Goal: Transaction & Acquisition: Purchase product/service

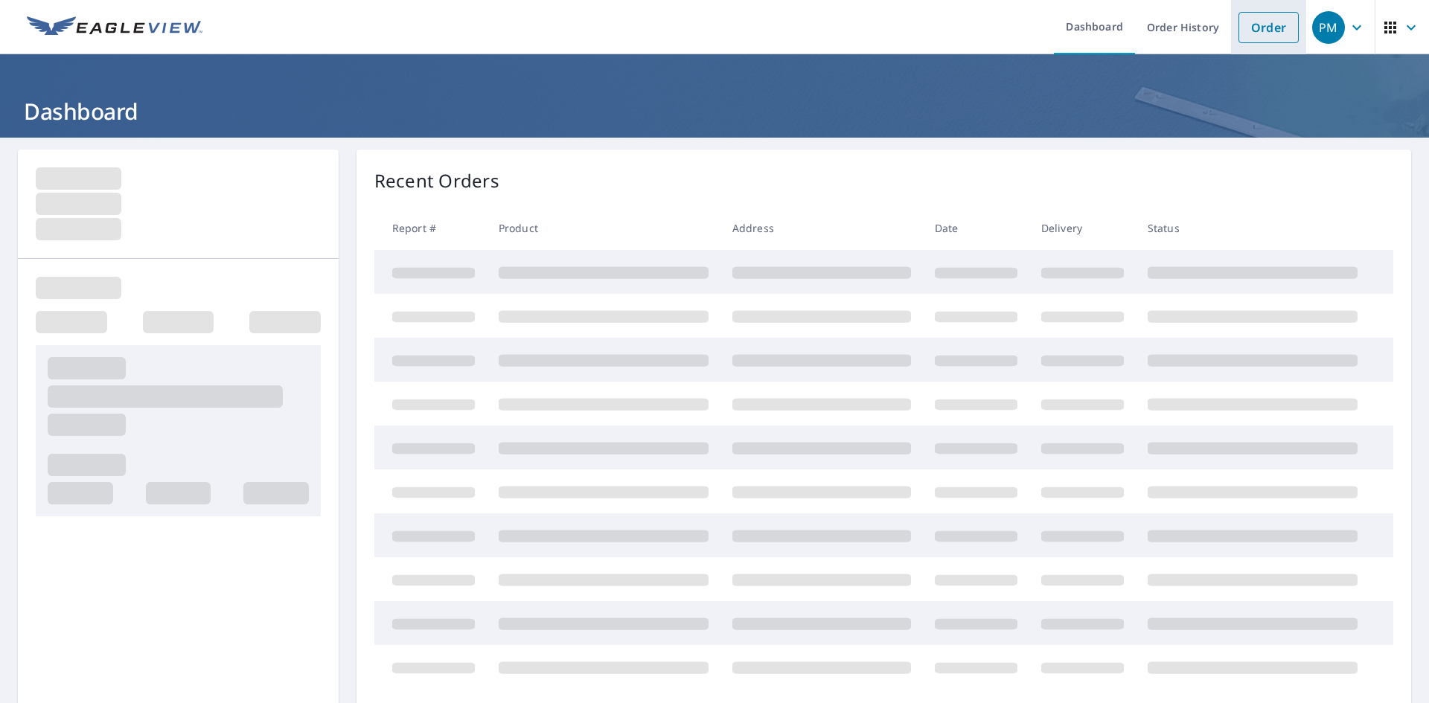
click at [1241, 34] on link "Order" at bounding box center [1268, 27] width 60 height 31
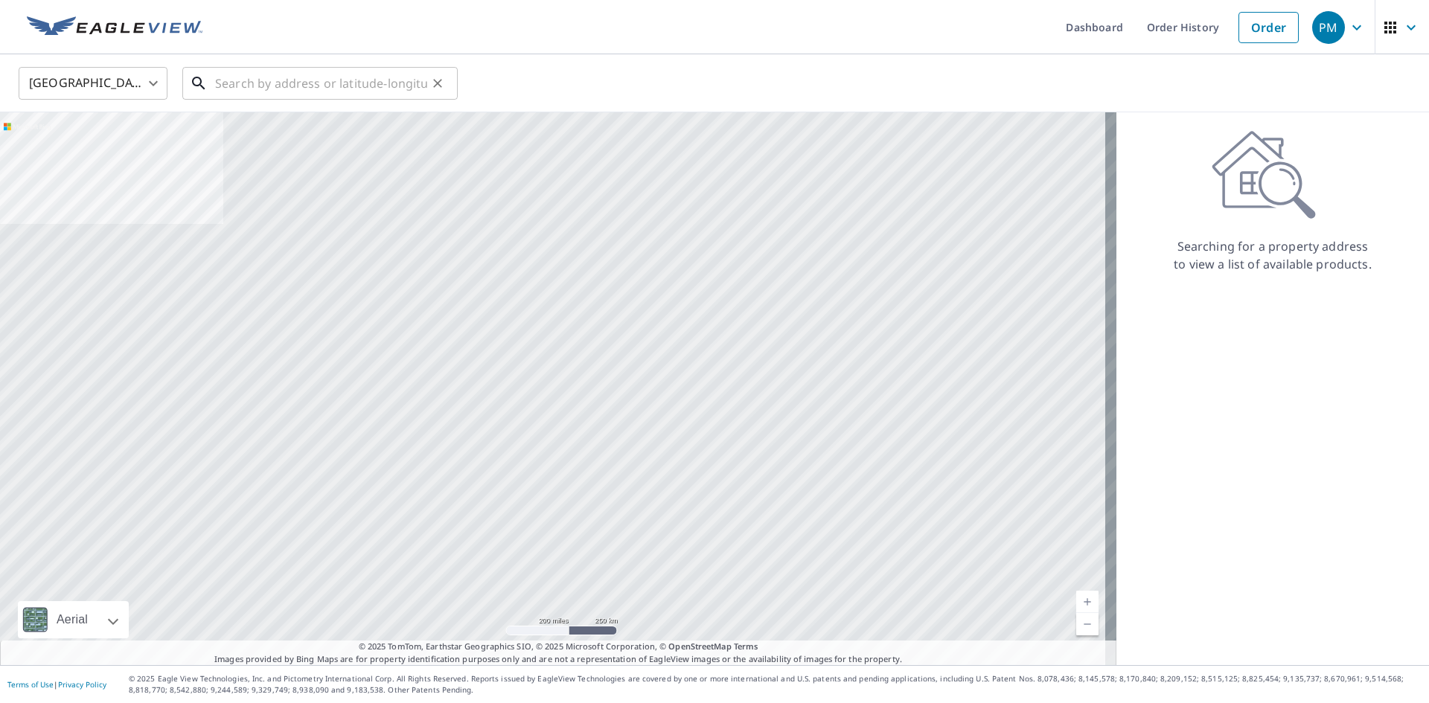
click at [240, 80] on input "text" at bounding box center [321, 84] width 212 height 42
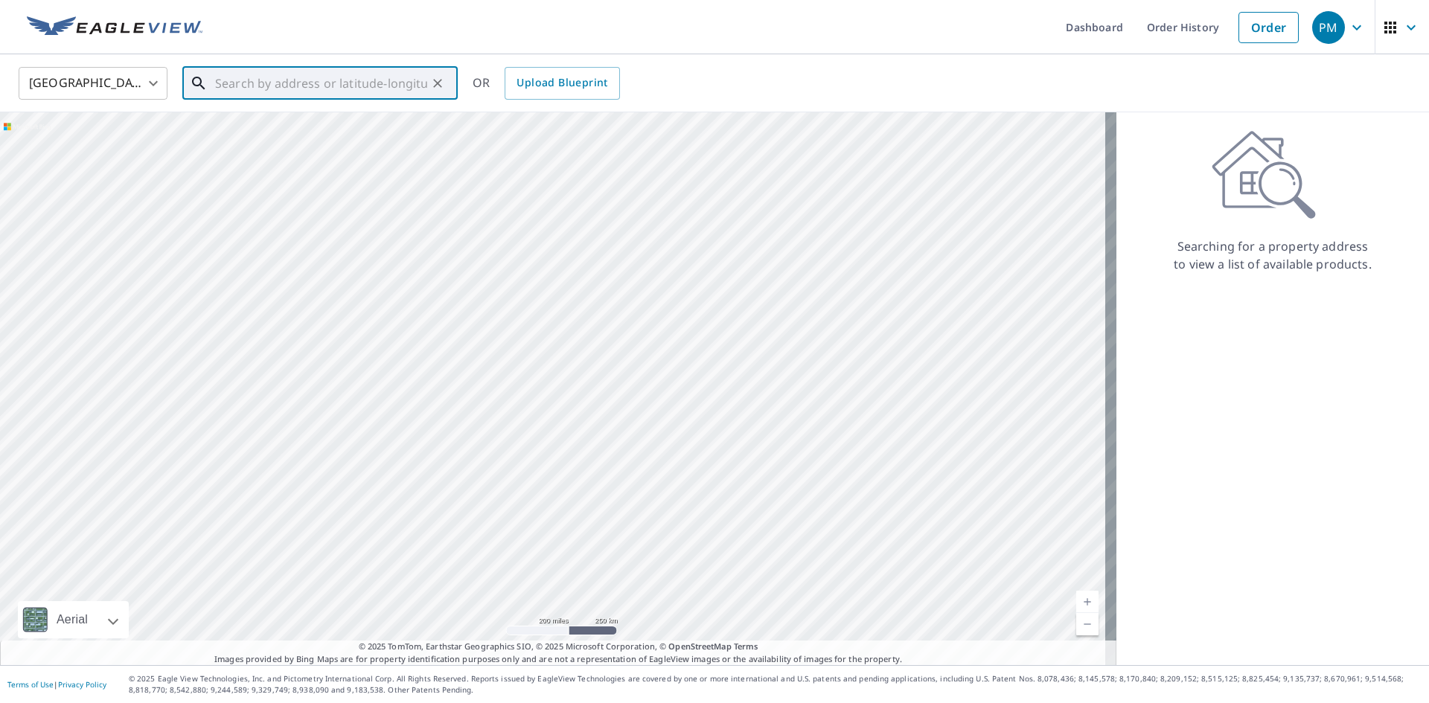
paste input "[STREET_ADDRESS]"
click at [284, 133] on span "[STREET_ADDRESS]" at bounding box center [329, 127] width 234 height 18
type input "[STREET_ADDRESS]"
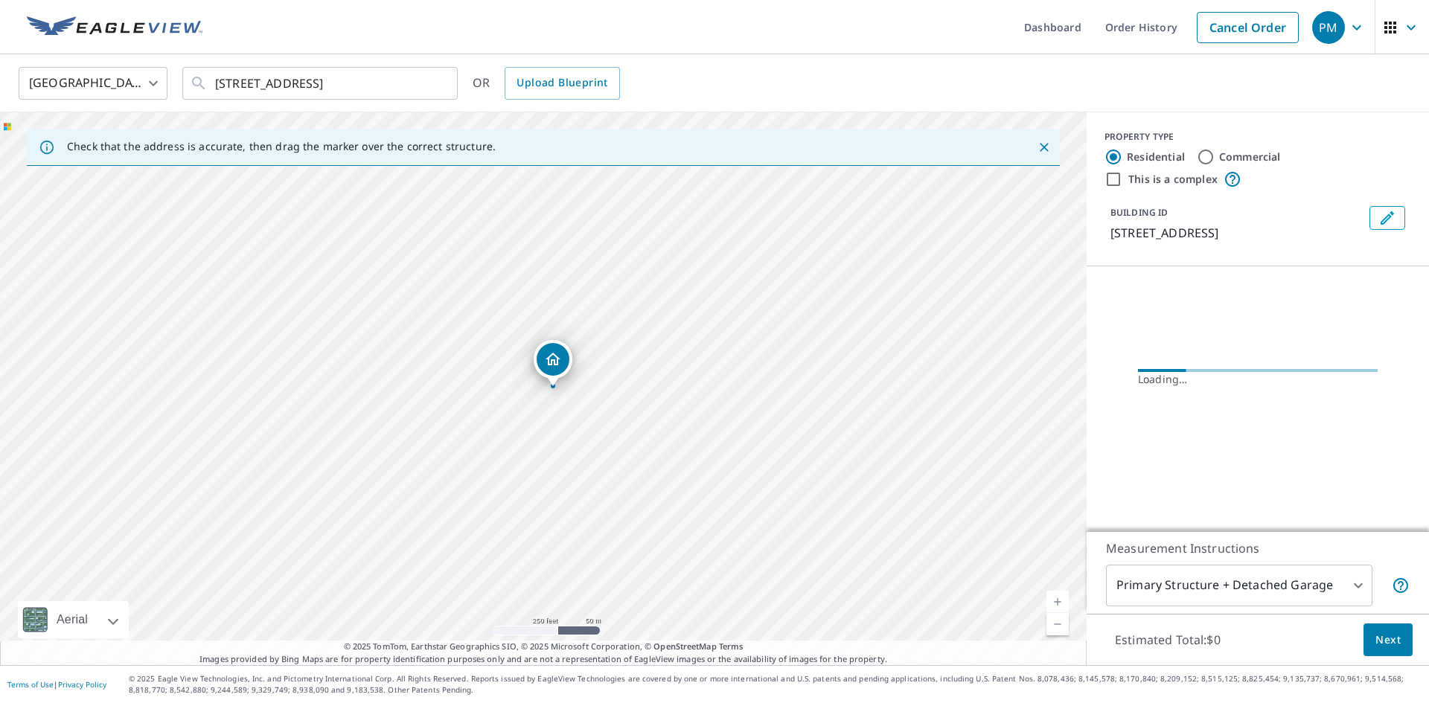
scroll to position [0, 0]
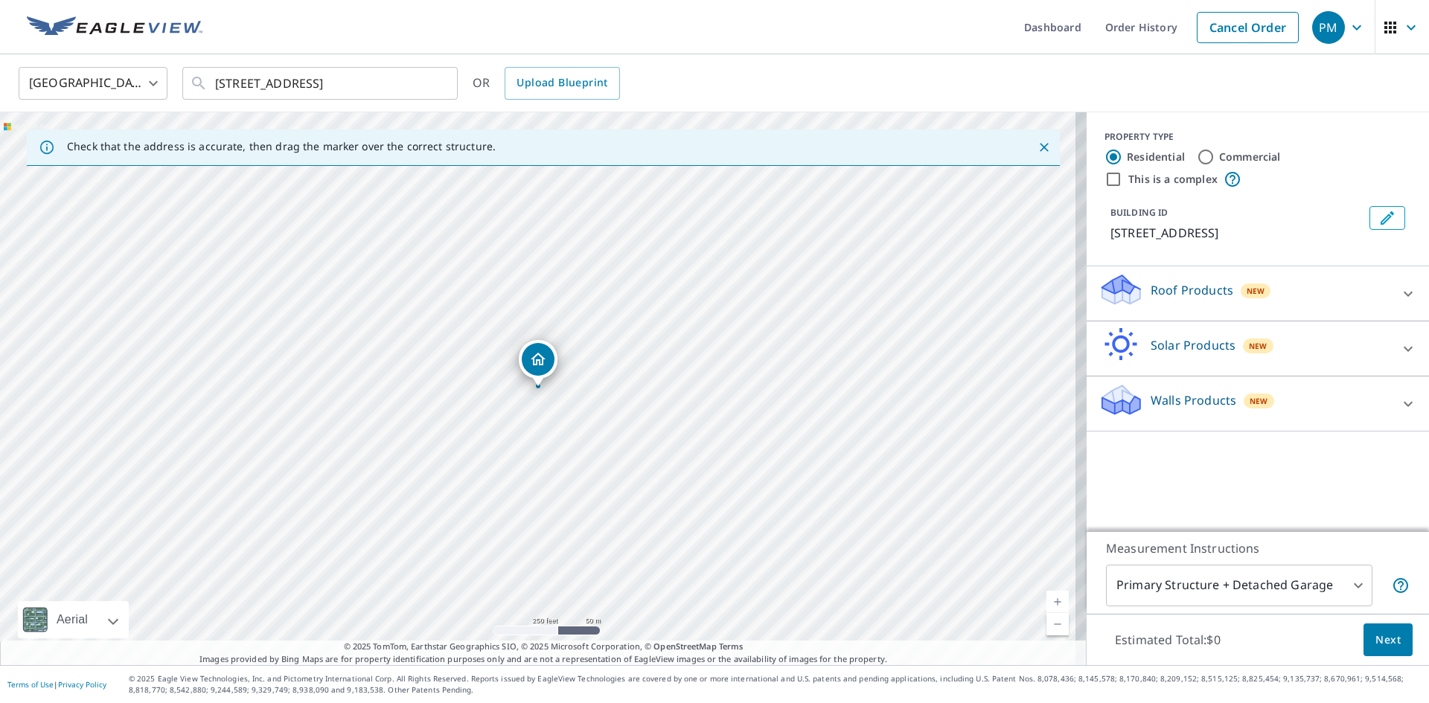
click at [1176, 321] on div "Solar Products New TrueDesign for Sales $30 TrueDesign for Planning $105.5" at bounding box center [1257, 348] width 342 height 55
click at [1161, 302] on div "Roof Products New" at bounding box center [1244, 293] width 292 height 42
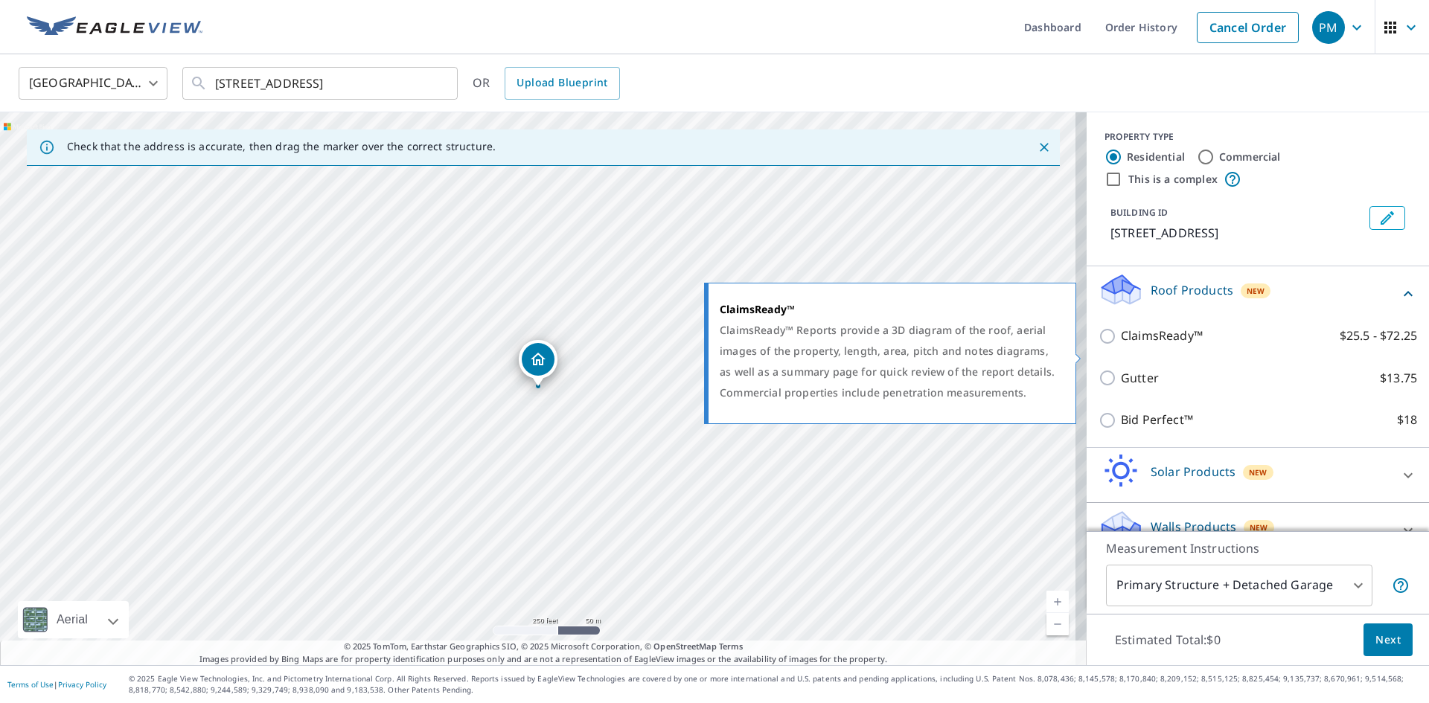
click at [1098, 345] on input "ClaimsReady™ $25.5 - $72.25" at bounding box center [1109, 336] width 22 height 18
checkbox input "true"
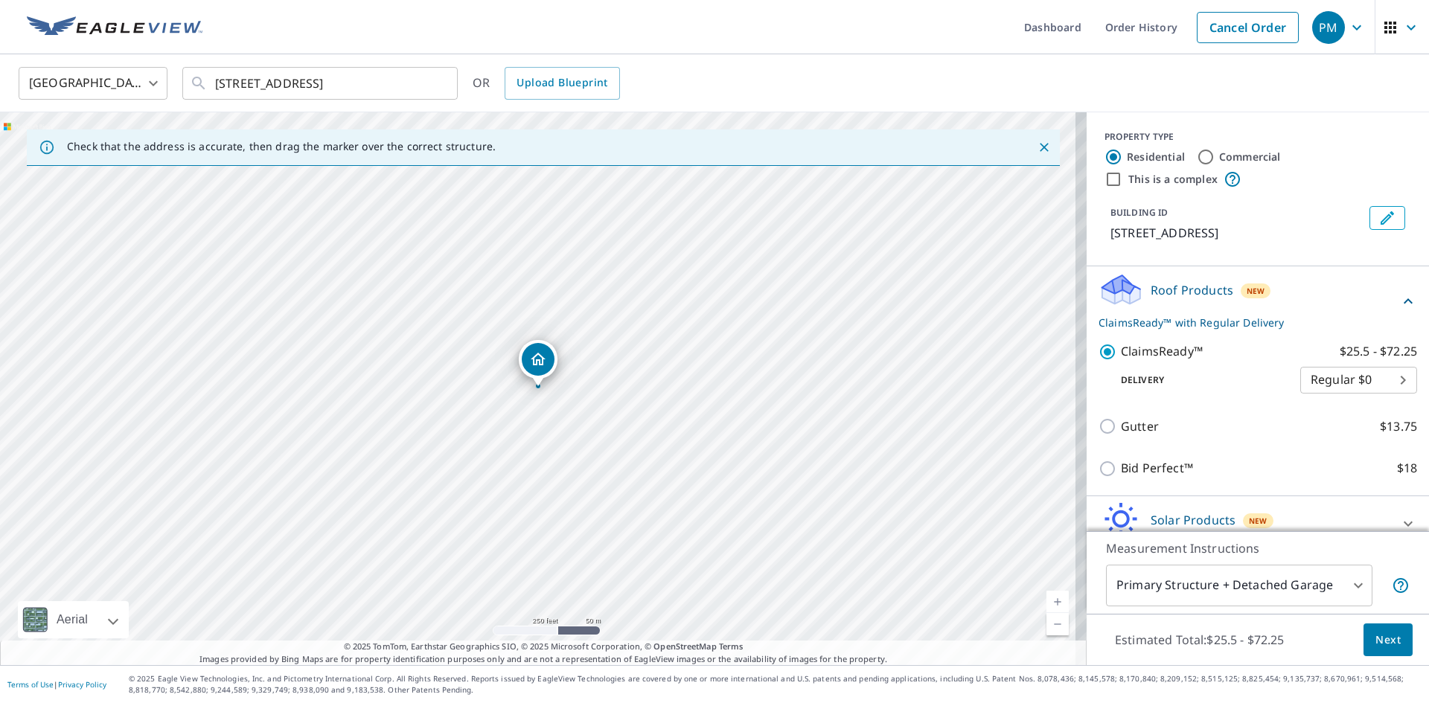
click at [1376, 633] on span "Next" at bounding box center [1387, 640] width 25 height 19
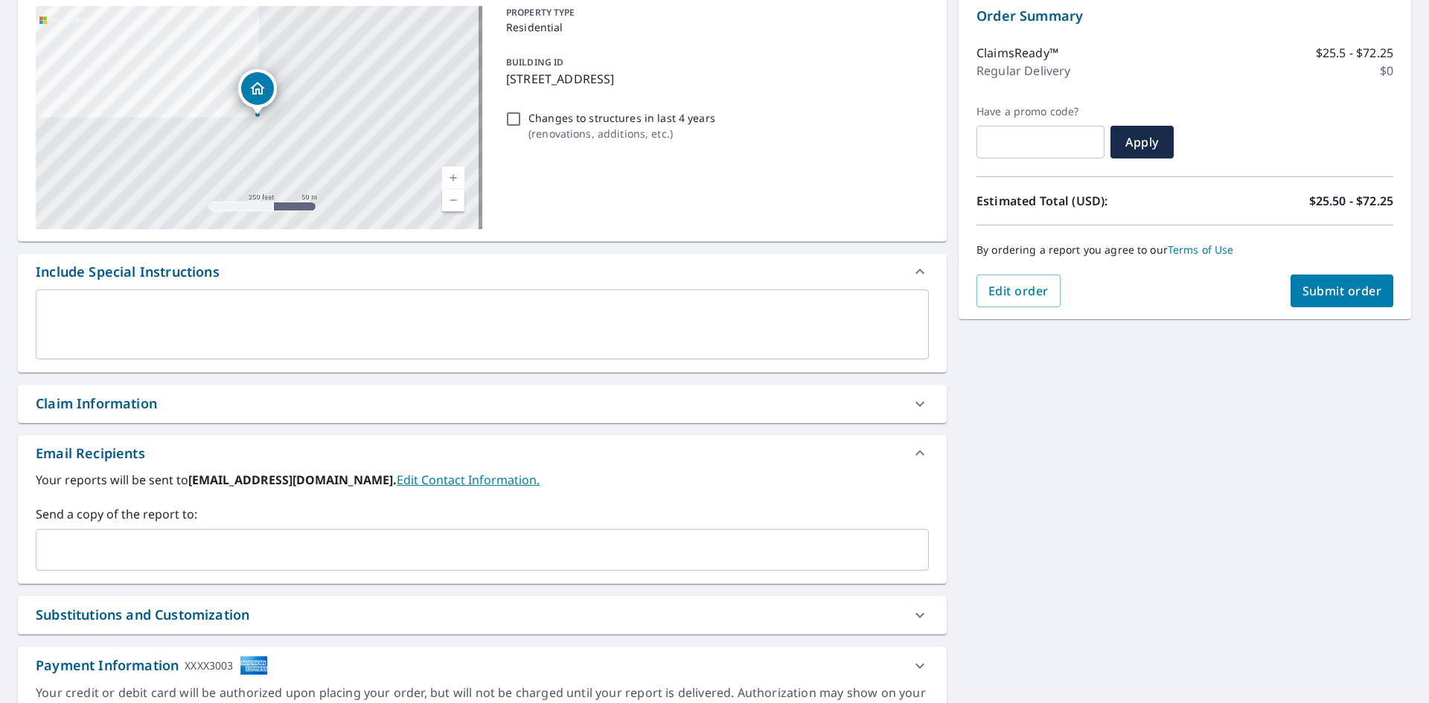
scroll to position [234, 0]
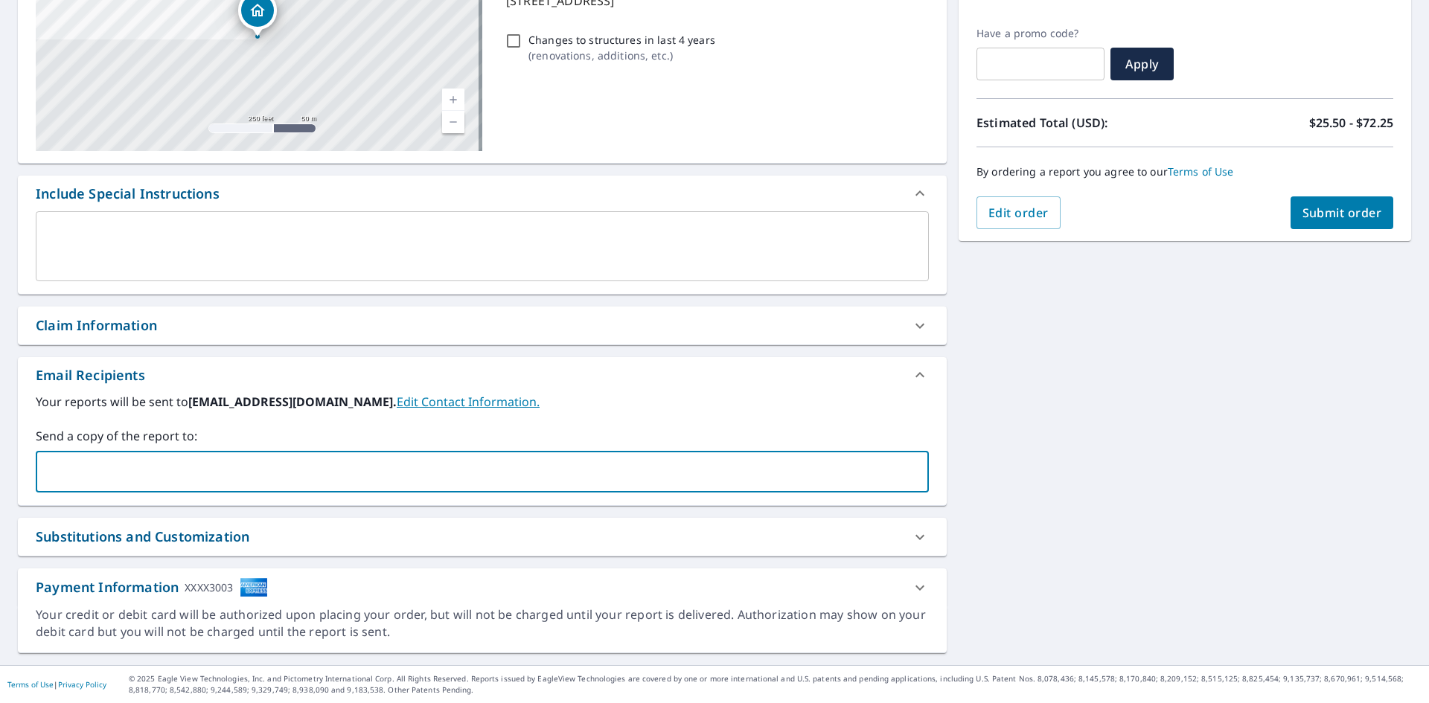
click at [115, 468] on input "text" at bounding box center [470, 472] width 857 height 28
type input "[EMAIL_ADDRESS][DOMAIN_NAME]"
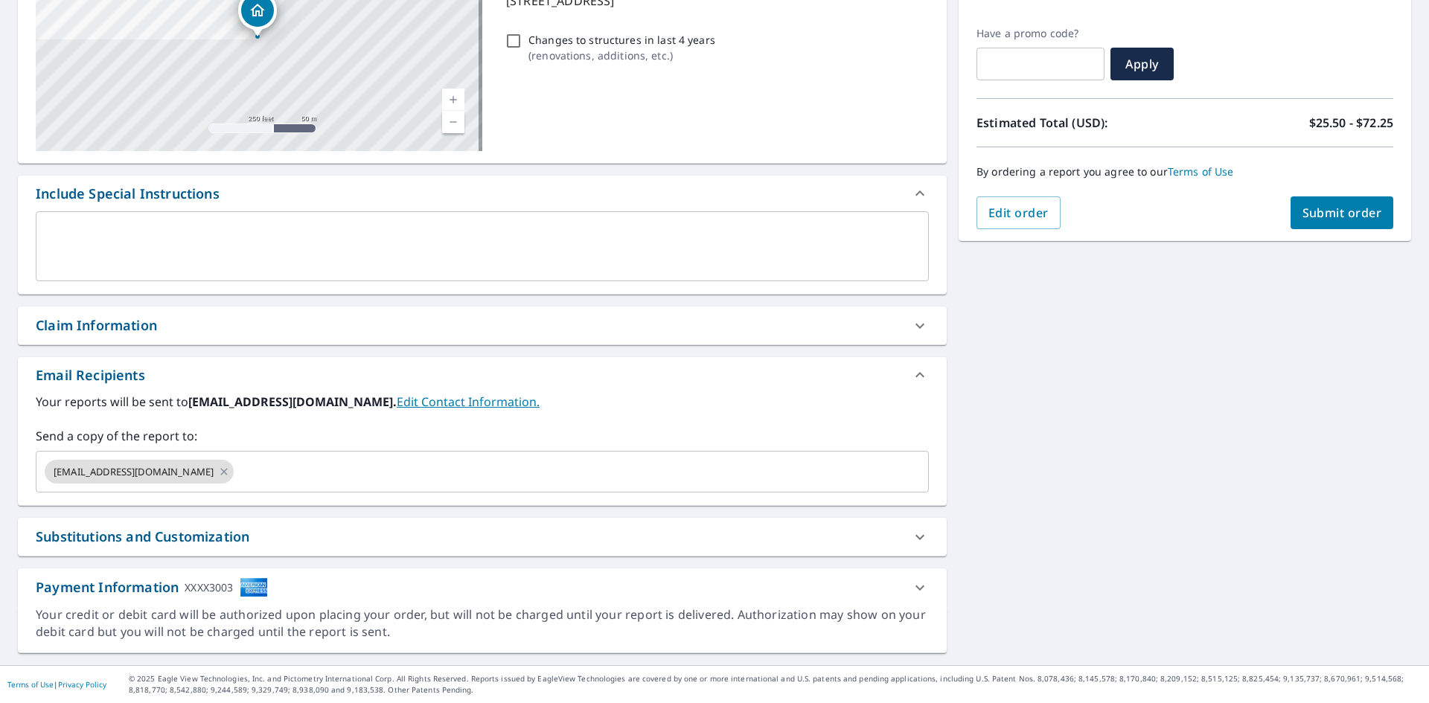
click at [1095, 481] on div "[STREET_ADDRESS][GEOGRAPHIC_DATA] A standard road map Aerial A detailed look fr…" at bounding box center [714, 284] width 1429 height 761
click at [1320, 210] on span "Submit order" at bounding box center [1342, 213] width 80 height 16
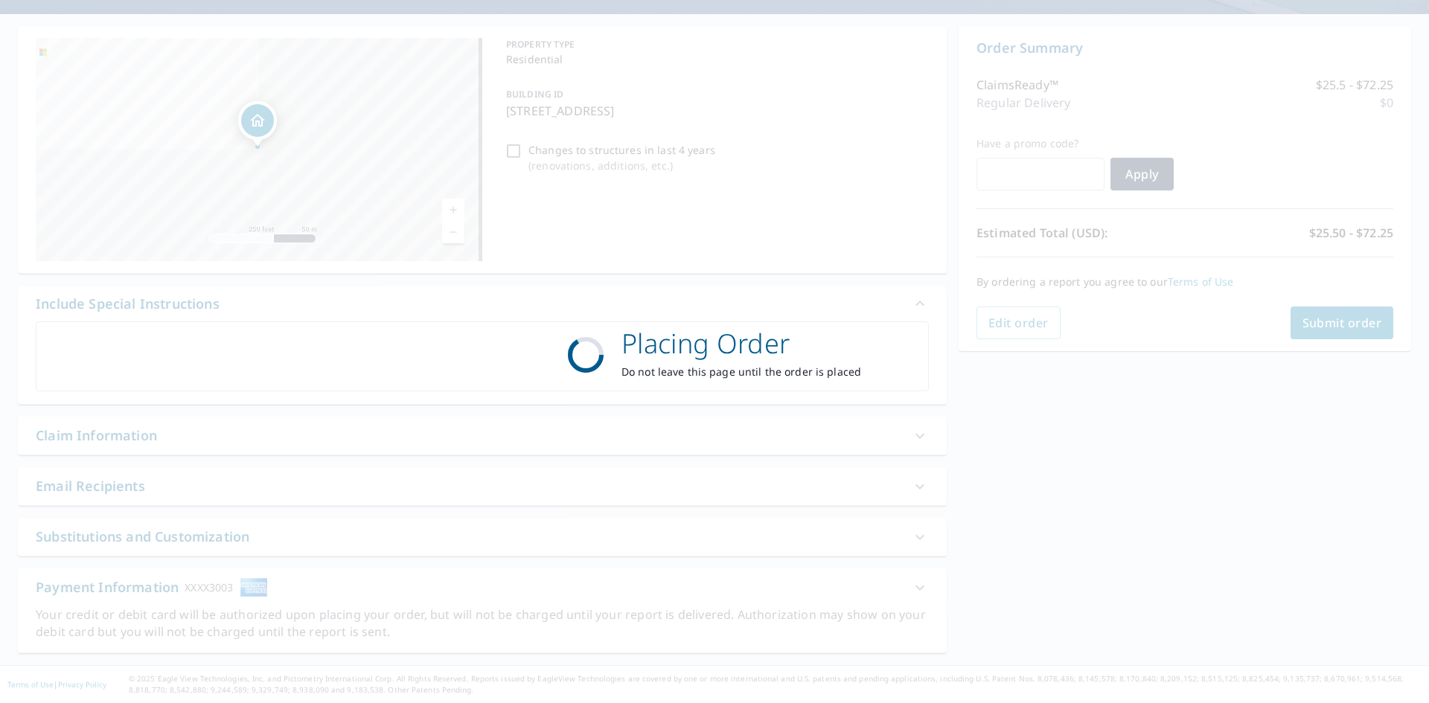
scroll to position [124, 0]
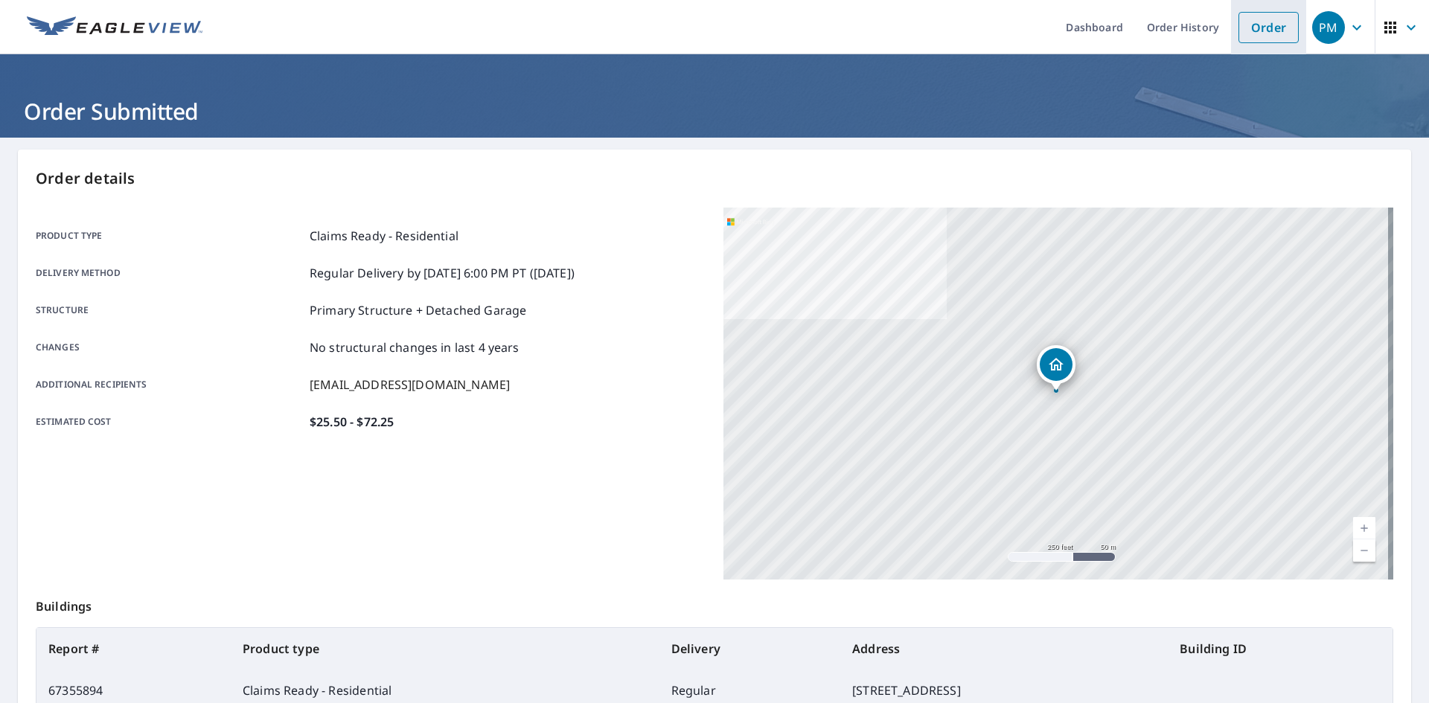
click at [1252, 27] on link "Order" at bounding box center [1268, 27] width 60 height 31
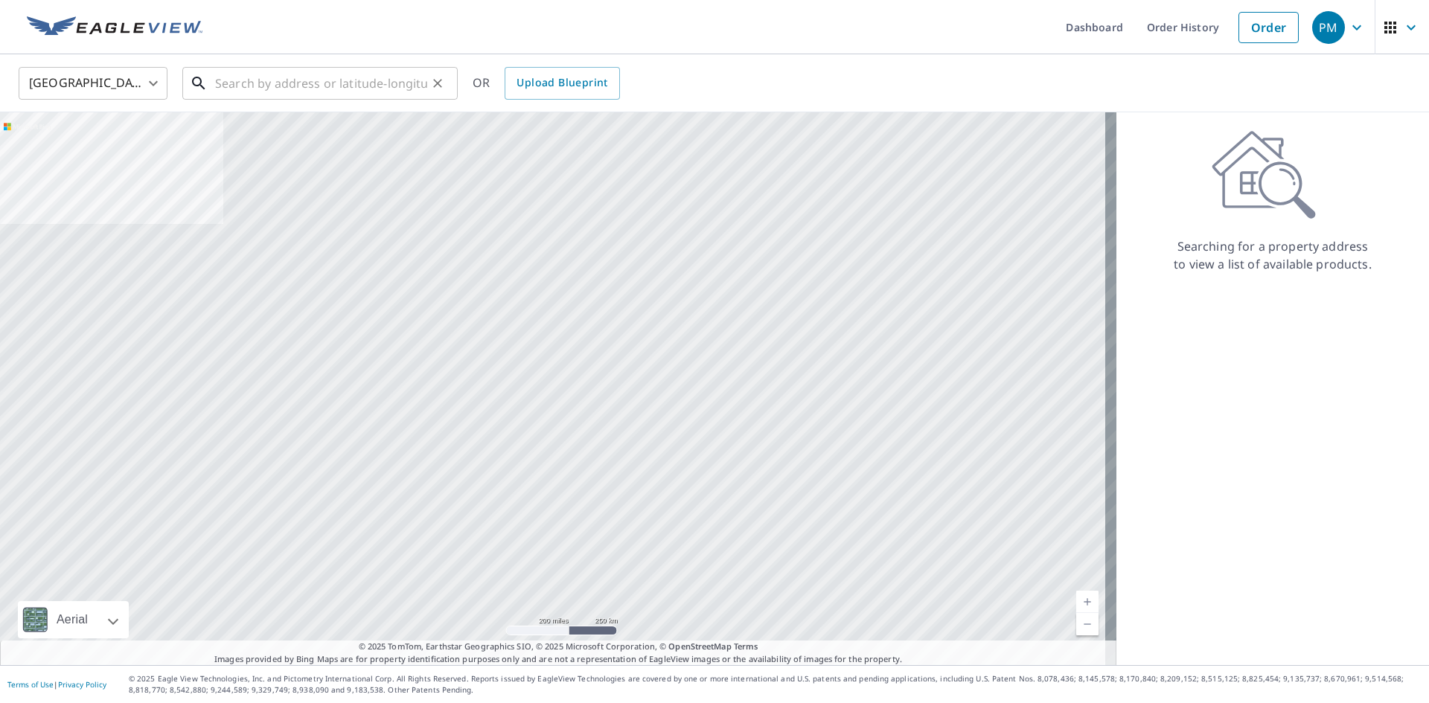
click at [289, 87] on input "text" at bounding box center [321, 84] width 212 height 42
paste input "[STREET_ADDRESS][PERSON_NAME]"
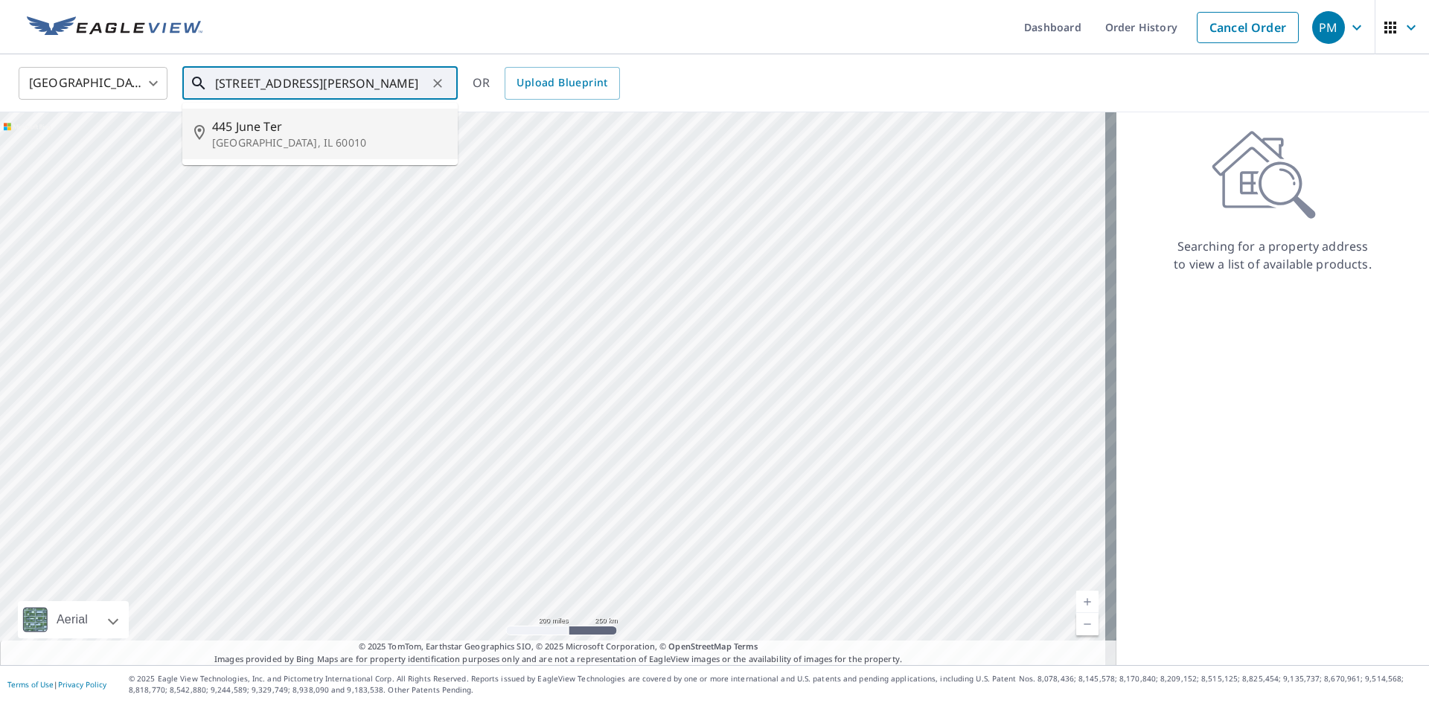
click at [293, 118] on span "445 June Ter" at bounding box center [329, 127] width 234 height 18
type input "445 June [PERSON_NAME][GEOGRAPHIC_DATA]"
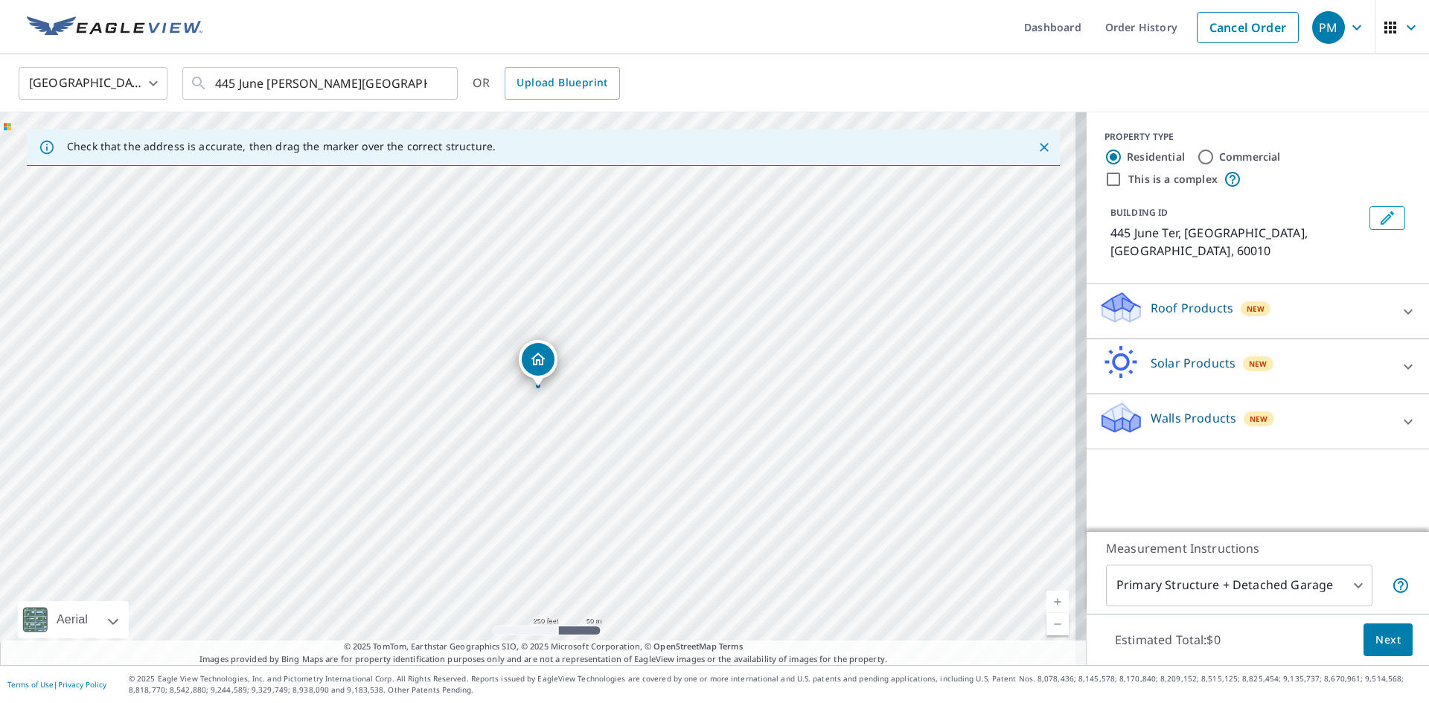
click at [1191, 299] on p "Roof Products" at bounding box center [1191, 308] width 83 height 18
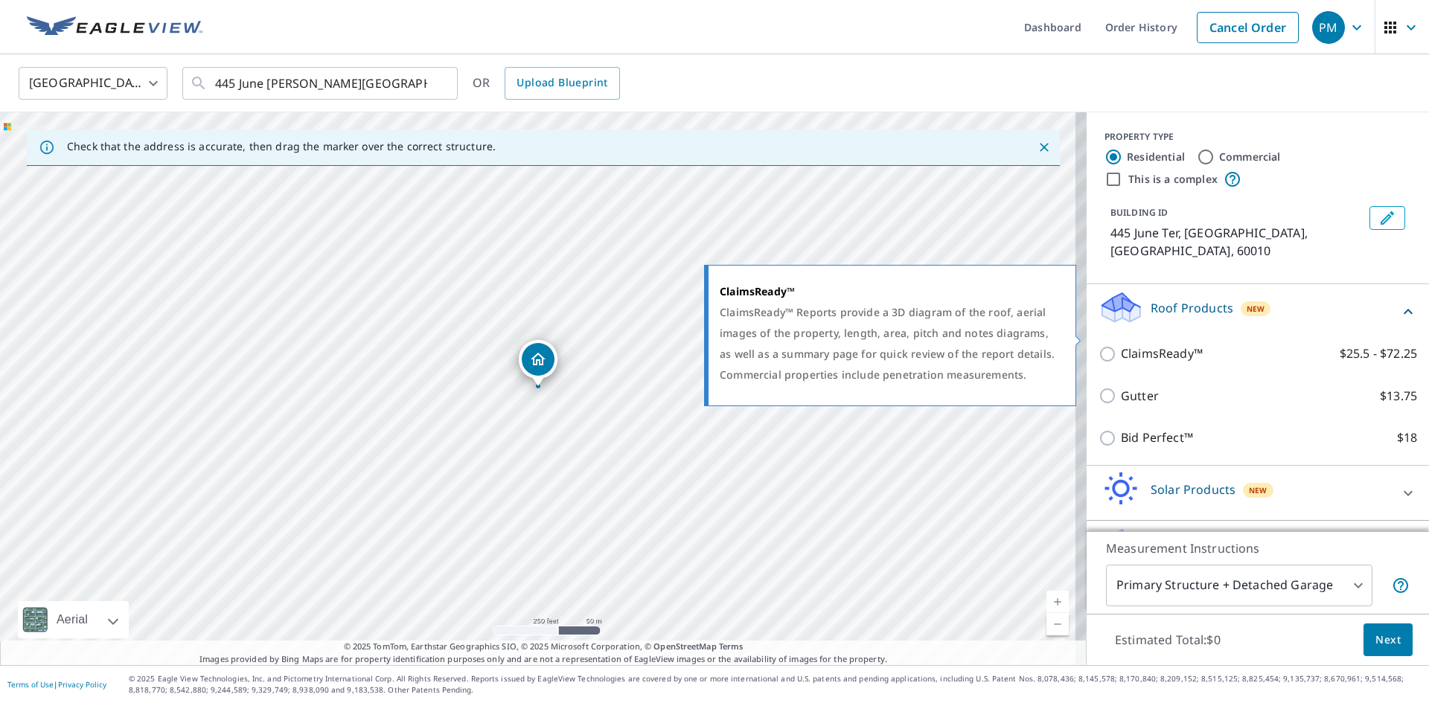
click at [1098, 345] on input "ClaimsReady™ $25.5 - $72.25" at bounding box center [1109, 354] width 22 height 18
checkbox input "true"
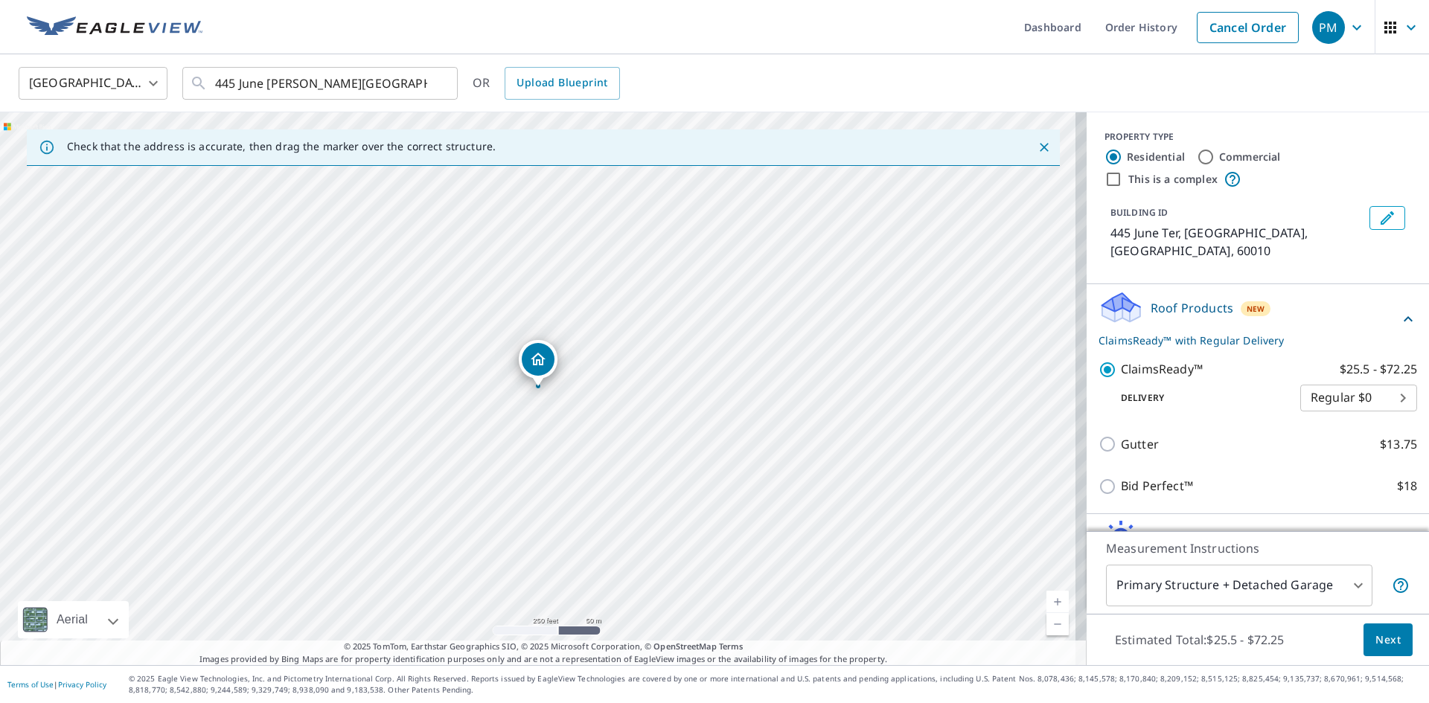
click at [1379, 637] on span "Next" at bounding box center [1387, 640] width 25 height 19
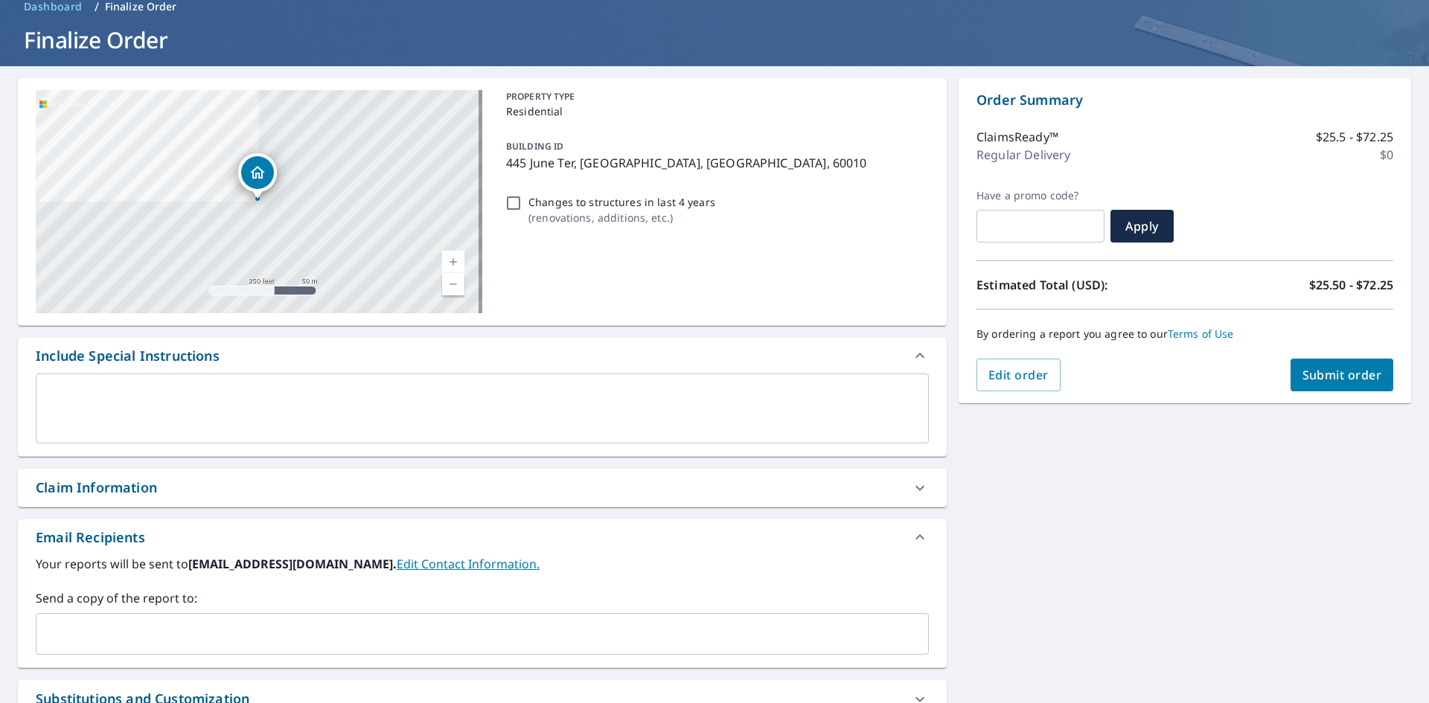
scroll to position [234, 0]
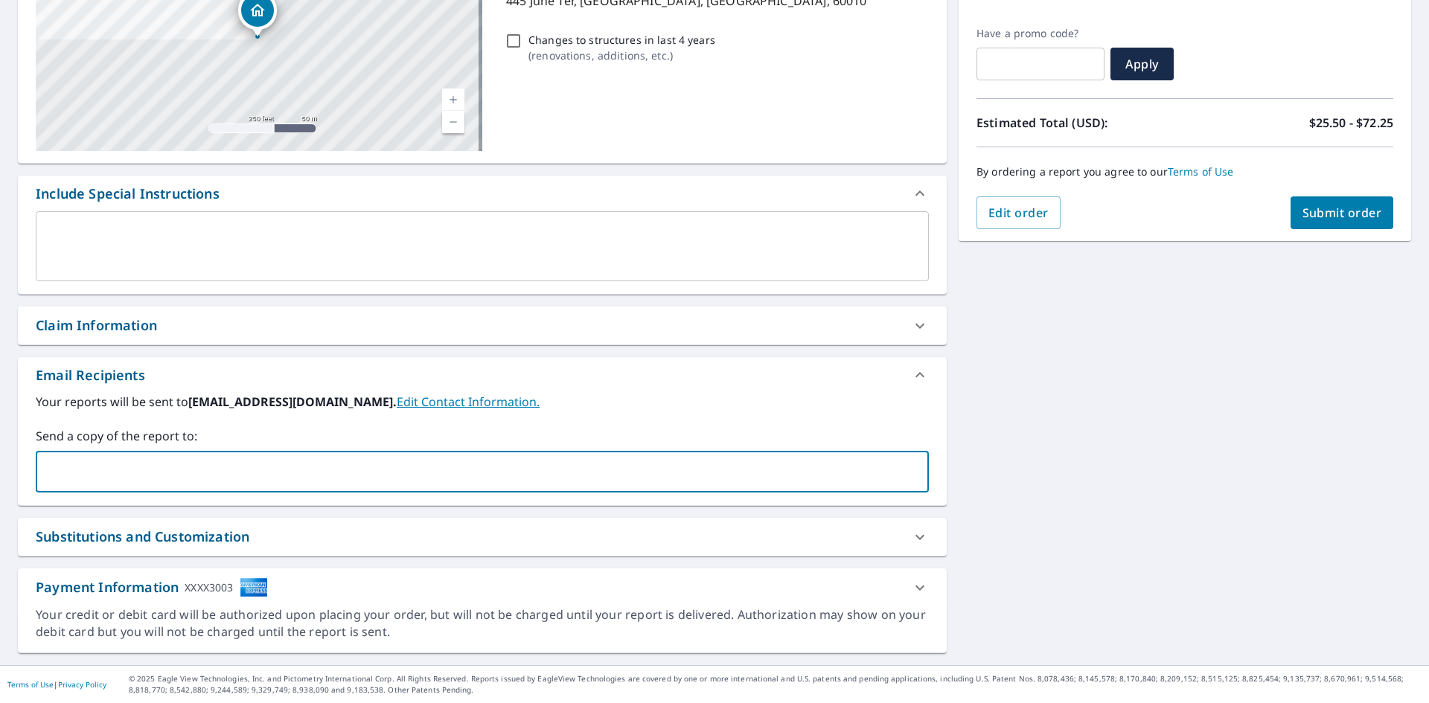
click at [124, 473] on input "text" at bounding box center [470, 472] width 857 height 28
type input "[EMAIL_ADDRESS][DOMAIN_NAME]"
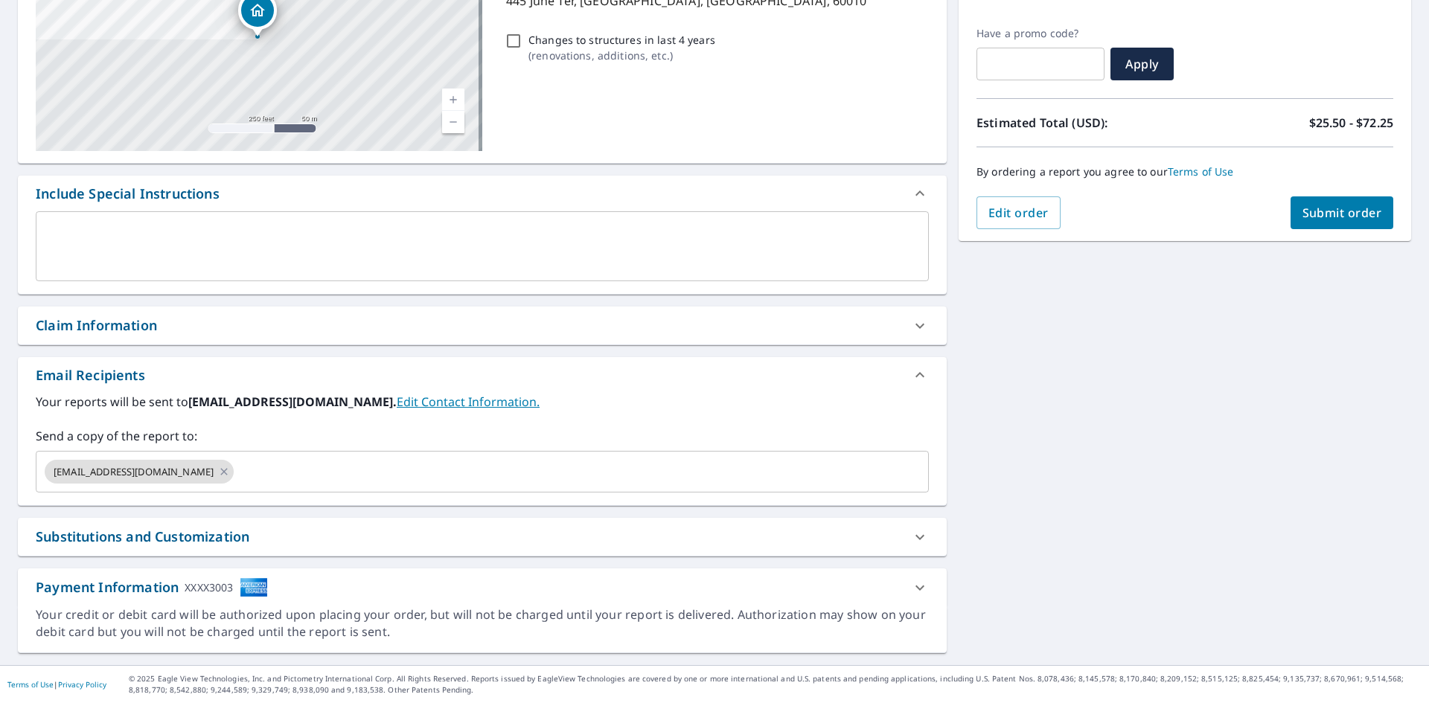
click at [1227, 392] on div "[STREET_ADDRESS] Aerial Road A standard road map Aerial A detailed look from ab…" at bounding box center [714, 284] width 1429 height 761
click at [1316, 222] on button "Submit order" at bounding box center [1341, 212] width 103 height 33
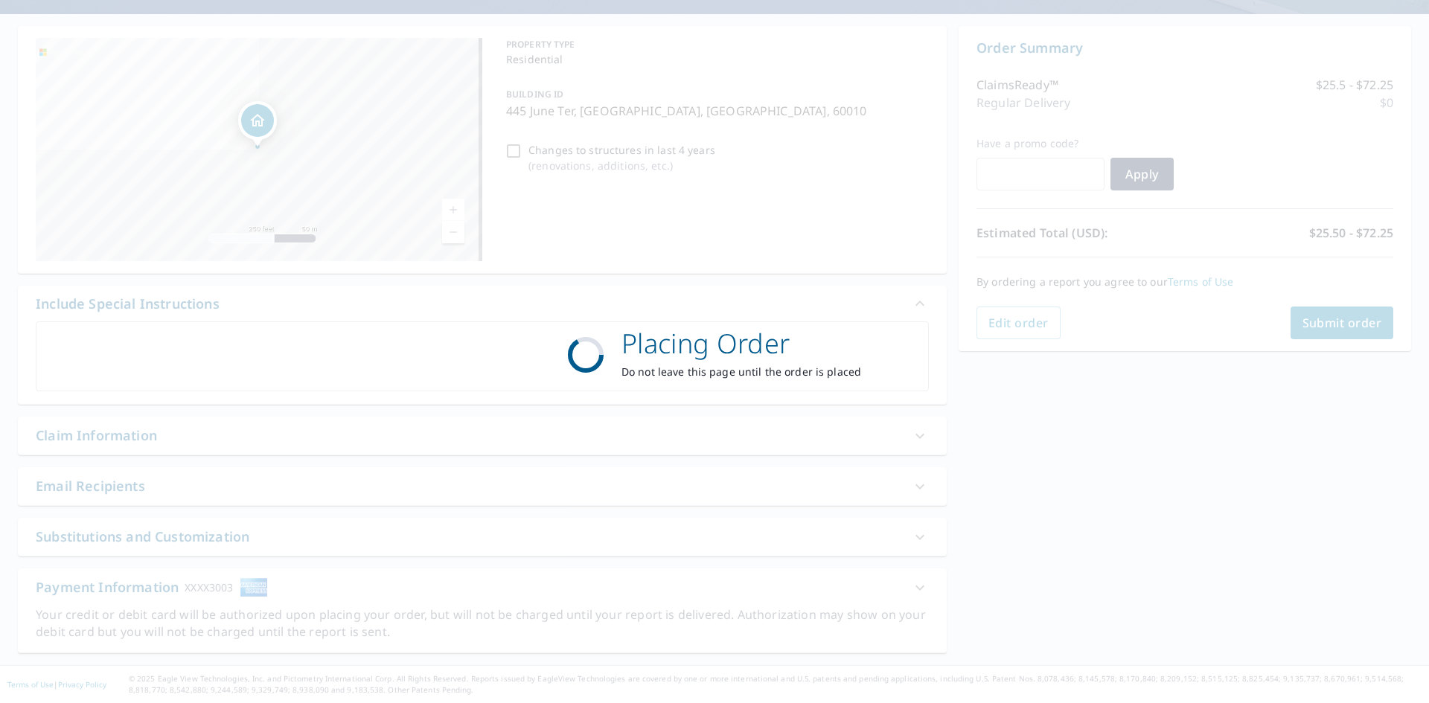
scroll to position [124, 0]
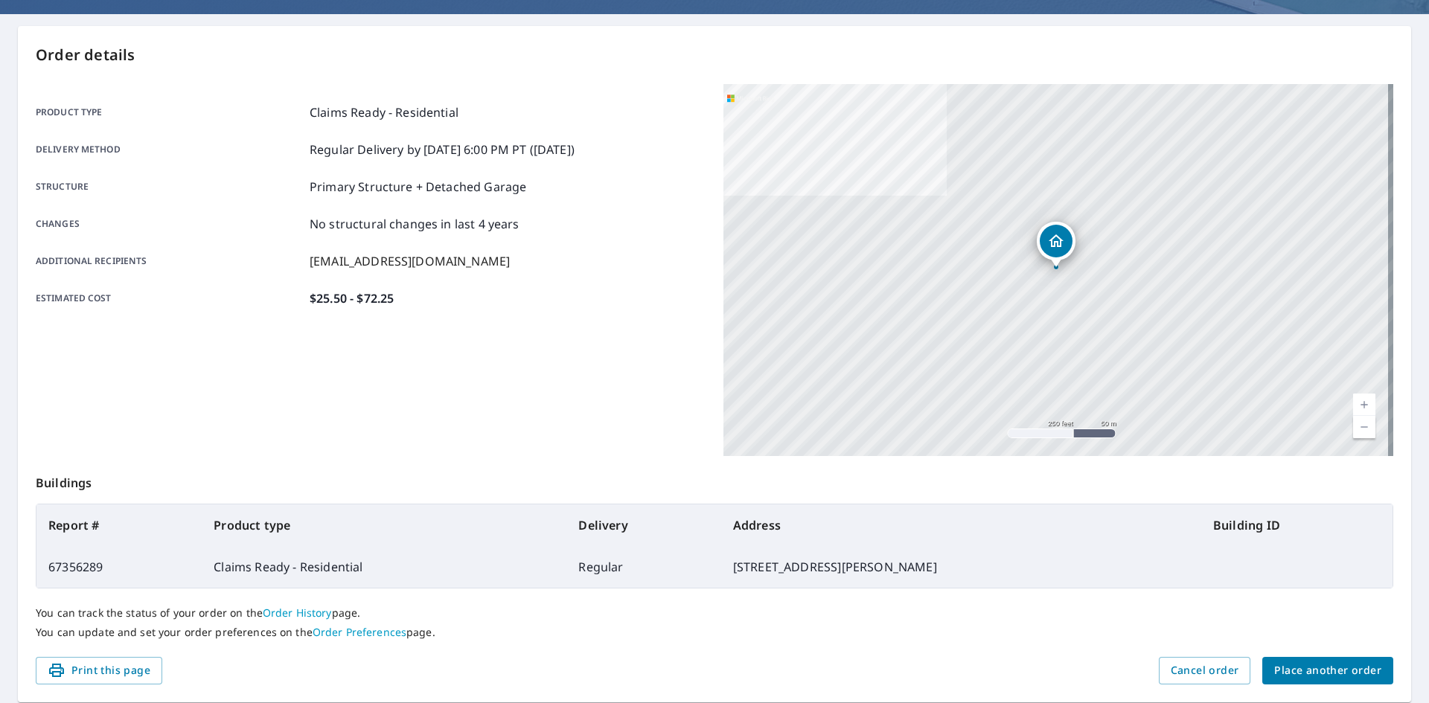
click at [900, 496] on p "Buildings" at bounding box center [714, 480] width 1357 height 48
